Goal: Information Seeking & Learning: Learn about a topic

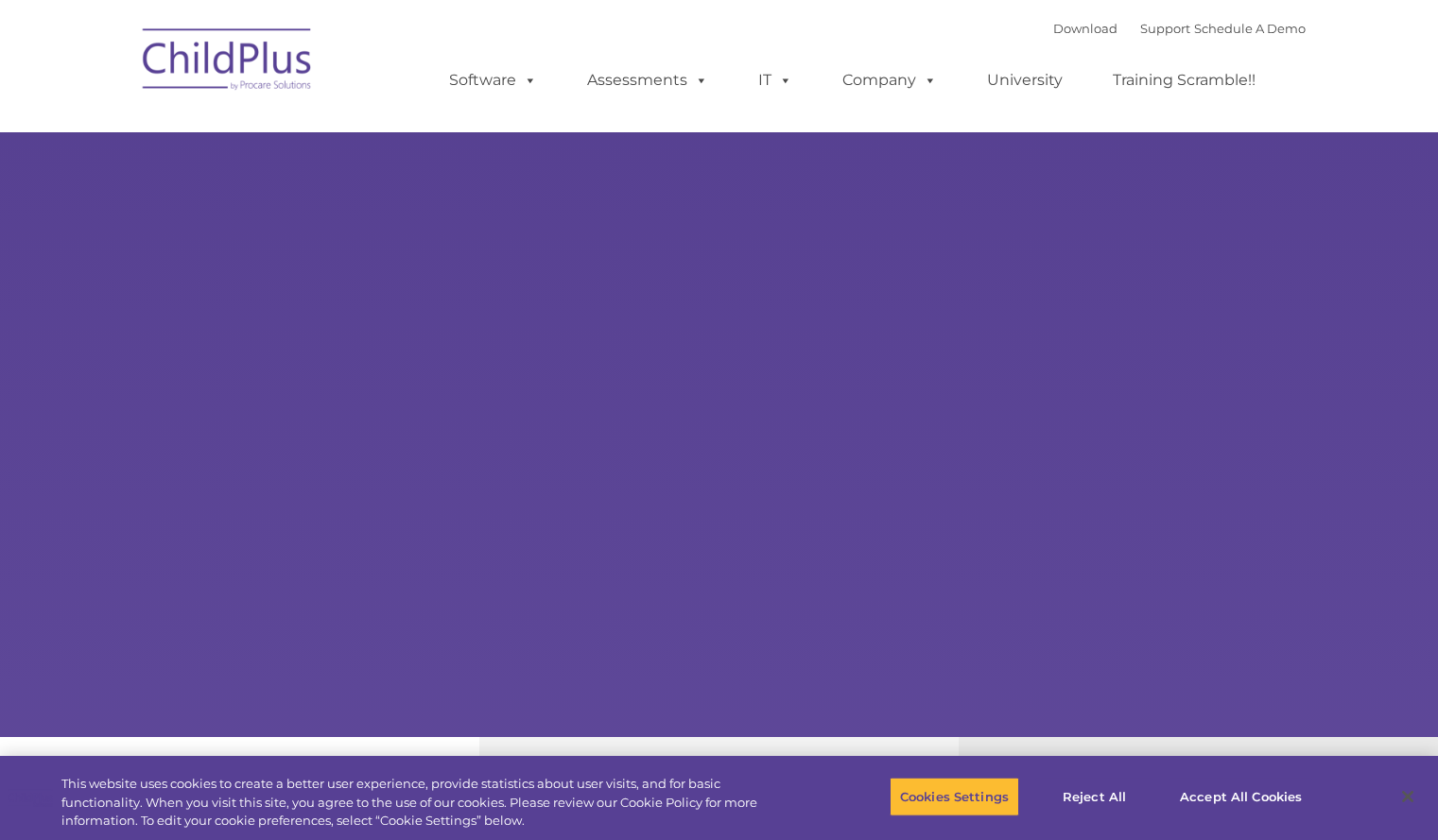
select select "MEDIUM"
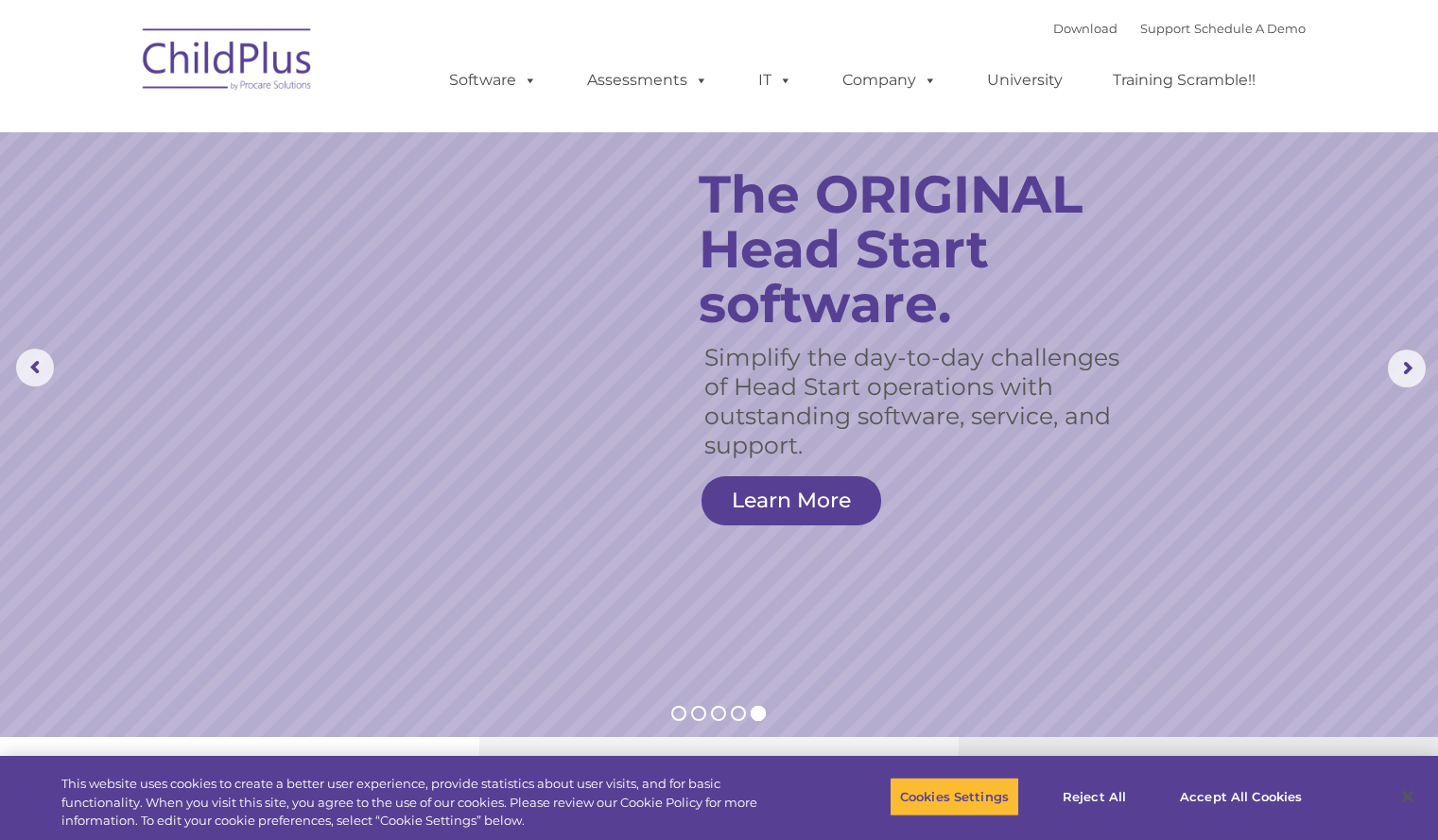
click at [932, 323] on rs-layer "The ORIGINAL Head Start software." at bounding box center [923, 249] width 449 height 165
click at [223, 41] on img at bounding box center [228, 62] width 189 height 95
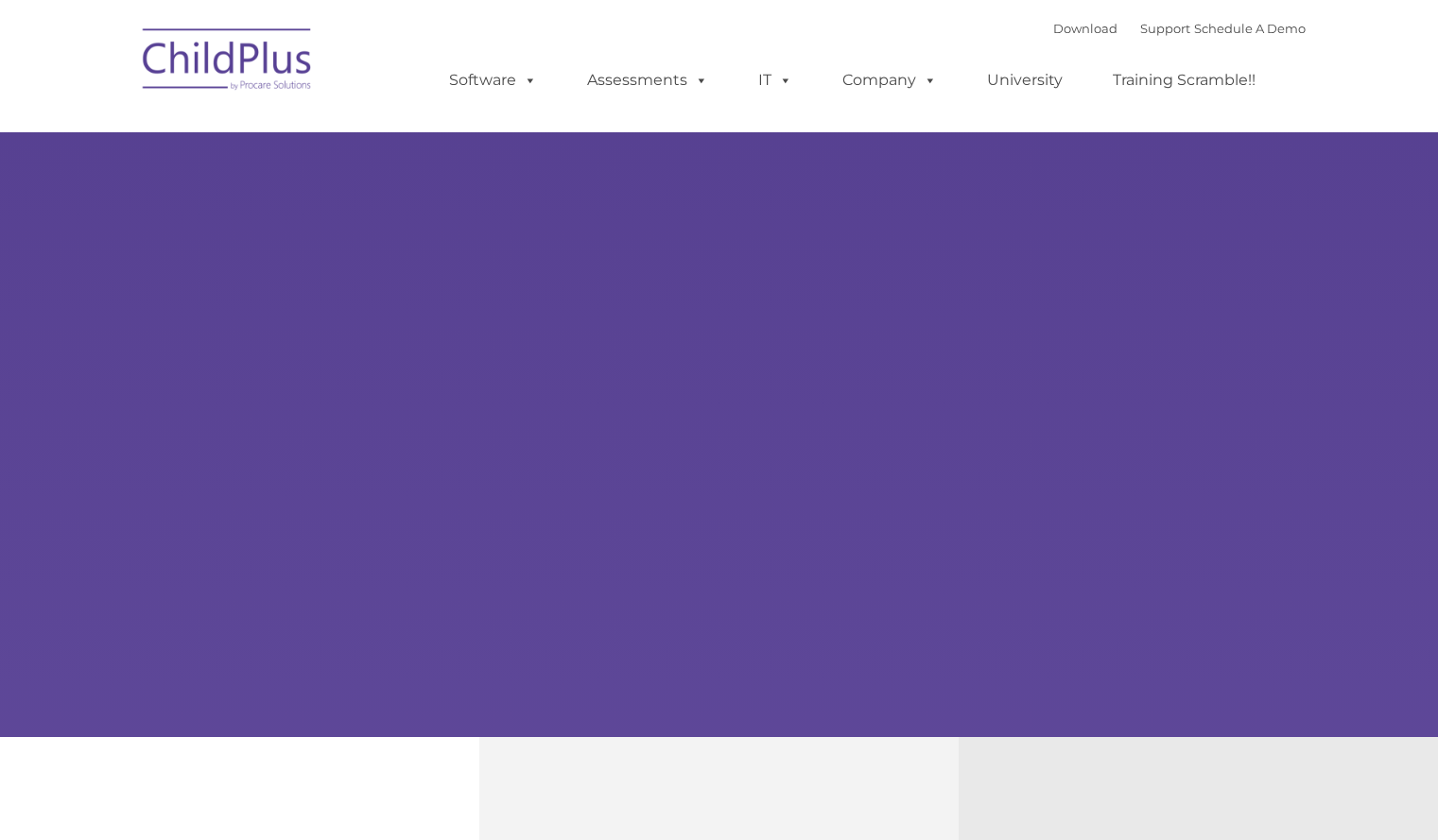
type input ""
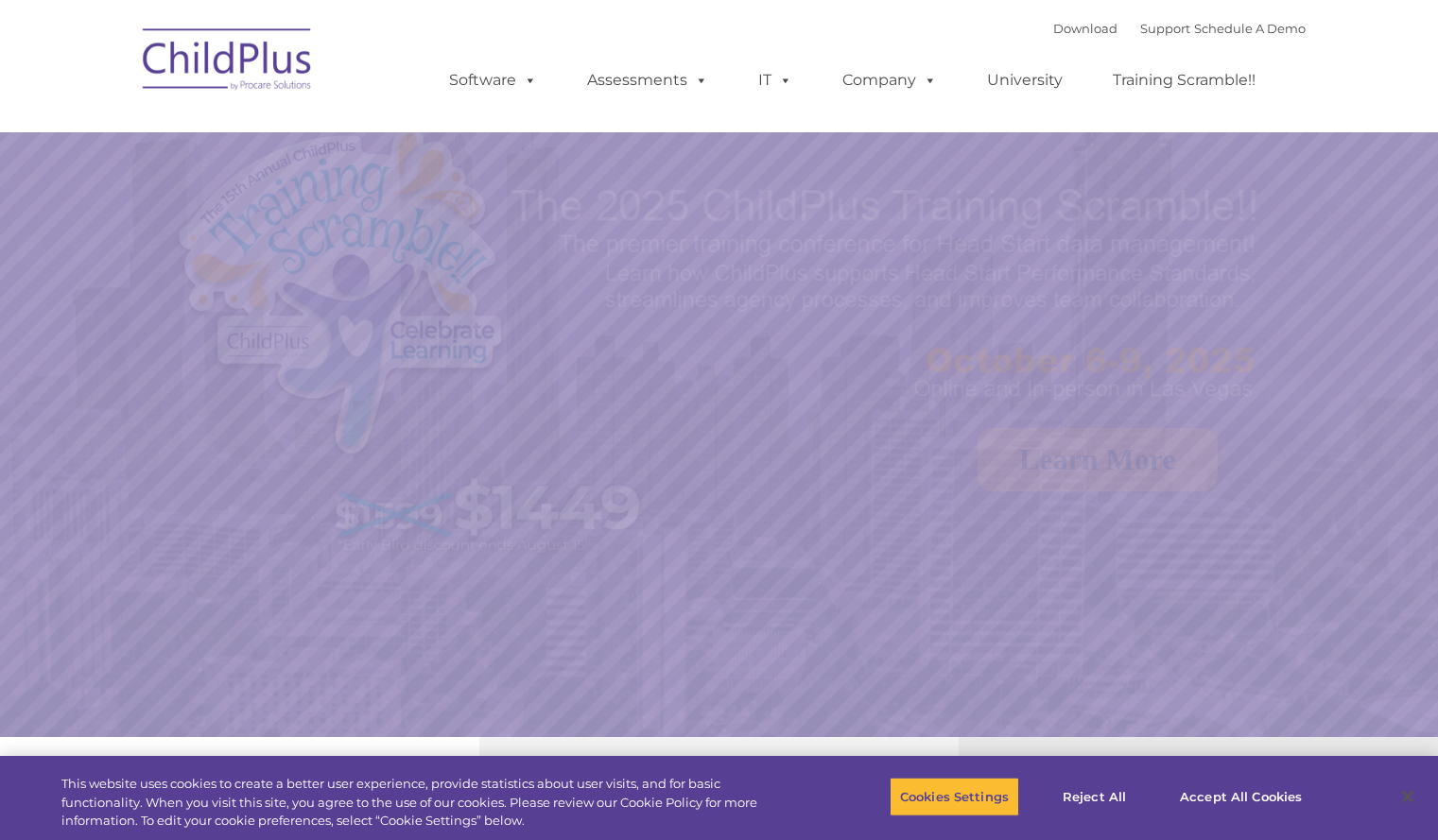
select select "MEDIUM"
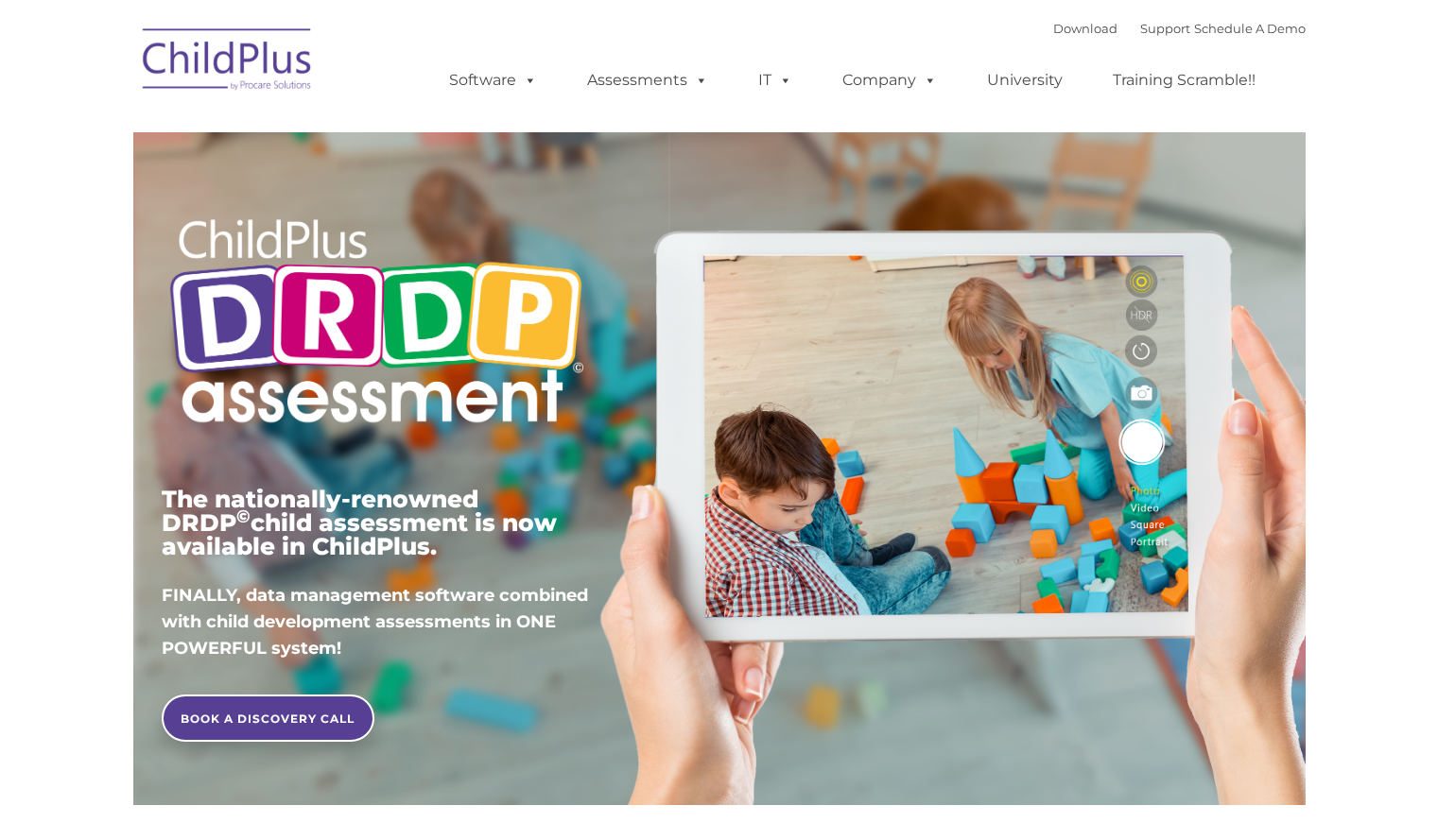
click at [375, 572] on div "The nationally-renowned DRDP © child assessment is now available in ChildPlus. …" at bounding box center [376, 574] width 429 height 173
type input ""
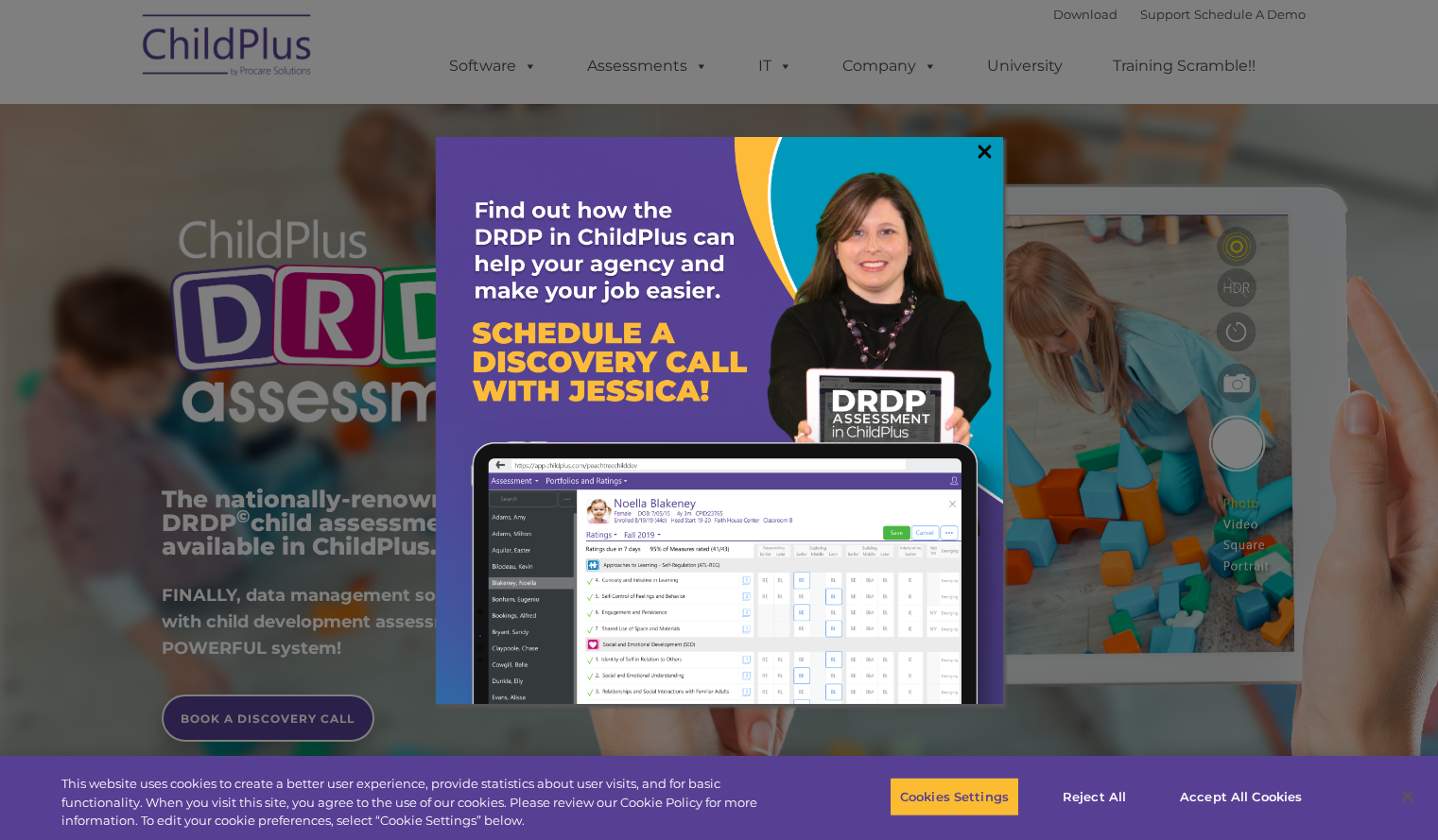
click at [982, 155] on link "×" at bounding box center [985, 150] width 21 height 19
